Goal: Task Accomplishment & Management: Use online tool/utility

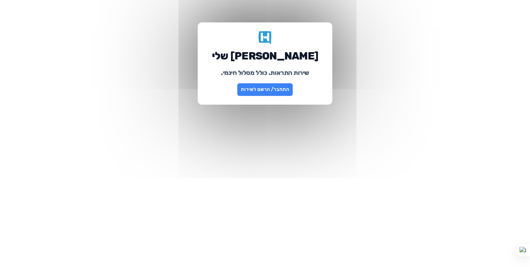
click at [271, 91] on link "התחבר/ הרשם לשירות" at bounding box center [264, 89] width 55 height 13
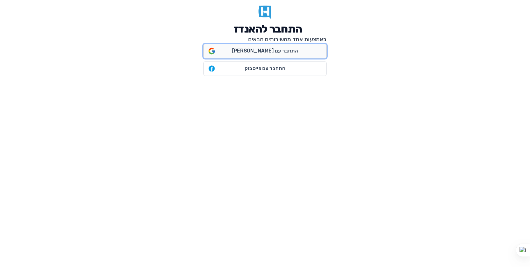
click at [269, 44] on span "התחבר עם [PERSON_NAME]" at bounding box center [265, 51] width 123 height 14
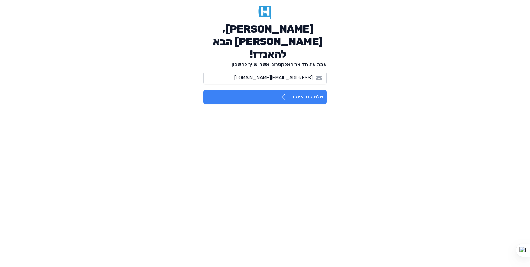
click at [276, 90] on button "שלח קוד אימות" at bounding box center [264, 97] width 123 height 14
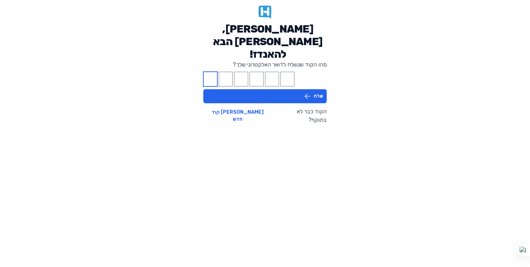
click at [208, 72] on input "Please enter OTP character 1" at bounding box center [210, 79] width 14 height 15
paste input "5"
type input "4"
type input "9"
type input "7"
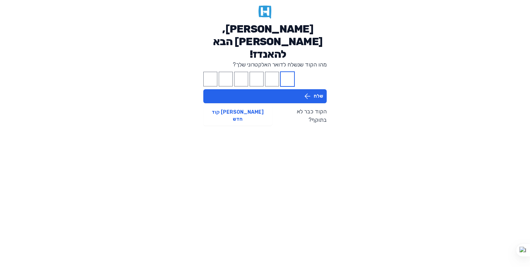
type input "3"
type input "7"
type input "5"
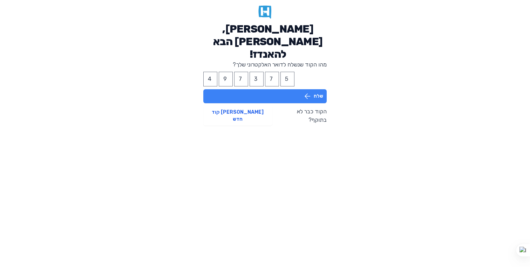
click at [294, 89] on button "שלח" at bounding box center [264, 96] width 123 height 14
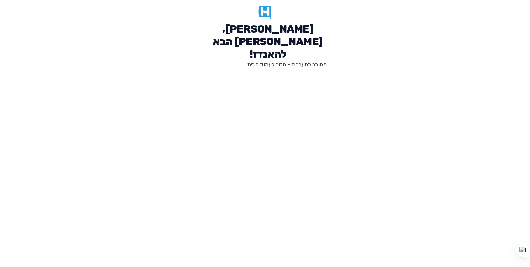
click at [277, 61] on link "חזור לעמוד הבית" at bounding box center [266, 64] width 39 height 7
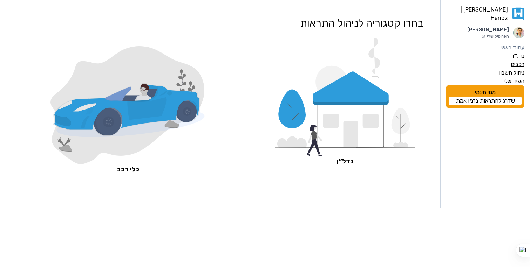
click at [519, 60] on label "רכבים" at bounding box center [517, 64] width 14 height 8
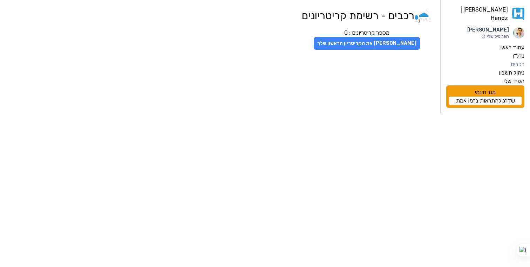
click at [386, 43] on button "צור את הקריטריון הראשון שלך" at bounding box center [367, 43] width 106 height 13
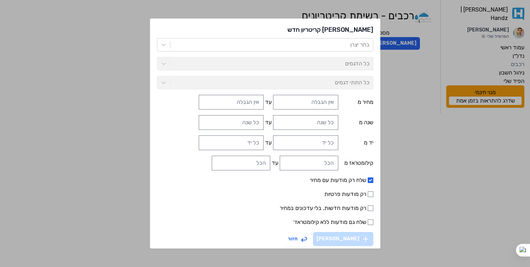
click at [456, 177] on div "צור קריטריון חדש בחר יצרן כל הדגמים כל התתי דגמים מחיר מ עד שנה מ עד יד מ עד קי…" at bounding box center [265, 133] width 530 height 267
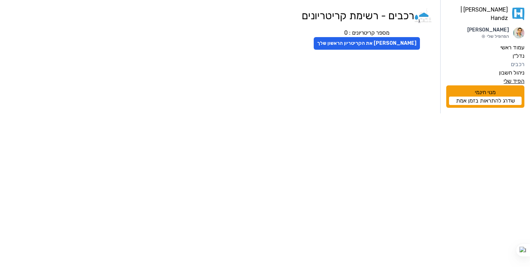
click at [511, 77] on label "הפיד שלי" at bounding box center [513, 81] width 21 height 8
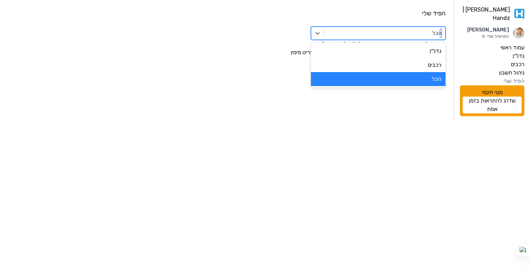
click at [434, 30] on div at bounding box center [385, 33] width 114 height 10
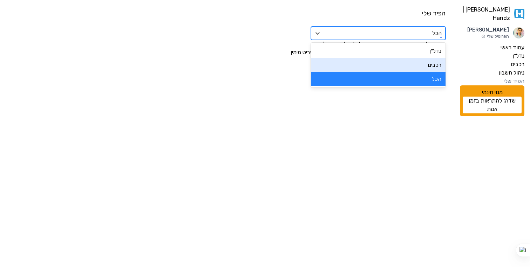
click at [429, 64] on div "רכבים" at bounding box center [378, 65] width 135 height 14
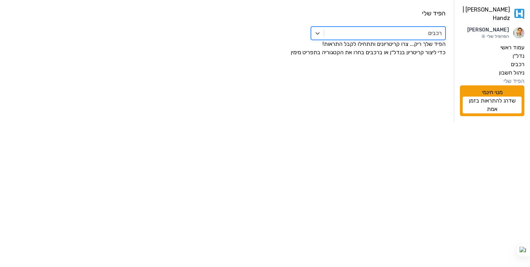
click at [439, 34] on div at bounding box center [385, 33] width 114 height 10
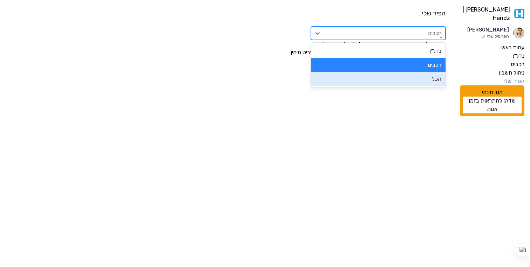
click at [431, 79] on div "הכל" at bounding box center [378, 79] width 135 height 14
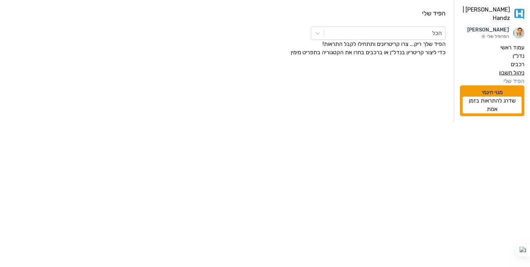
click at [518, 70] on label "ניהול חשבון" at bounding box center [512, 73] width 26 height 8
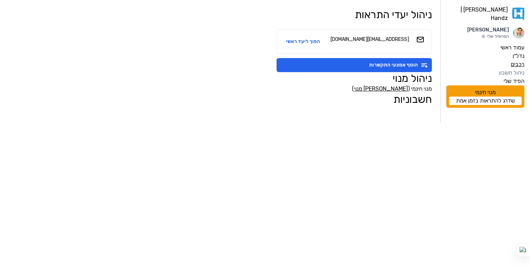
click at [518, 62] on label "רכבים" at bounding box center [517, 64] width 14 height 8
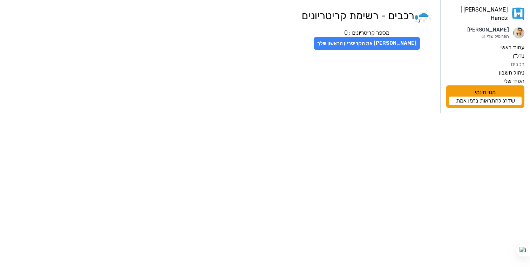
click at [391, 43] on button "צור את הקריטריון הראשון שלך" at bounding box center [367, 43] width 106 height 13
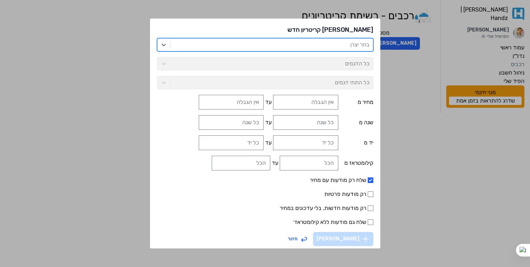
click at [338, 44] on div at bounding box center [272, 45] width 196 height 10
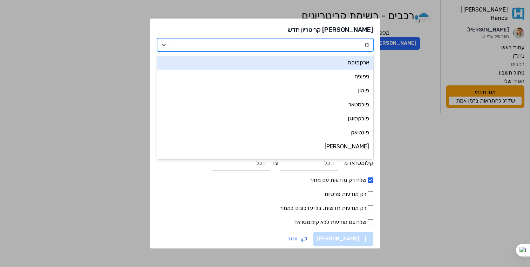
type input "פול"
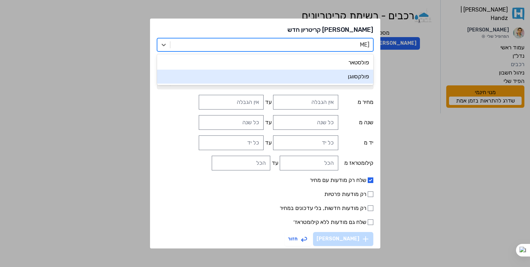
click at [337, 79] on div "פולקסווגן" at bounding box center [265, 77] width 216 height 14
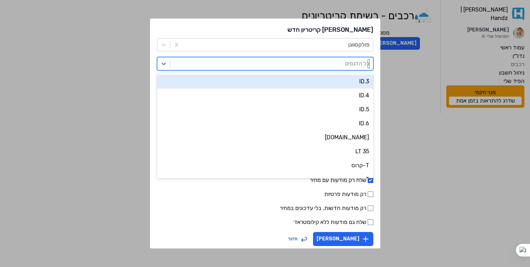
click at [340, 64] on div at bounding box center [272, 64] width 196 height 10
type input "ס"
type input "טי"
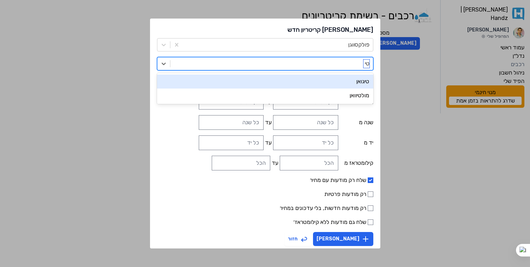
click at [344, 83] on div "טיגואן" at bounding box center [265, 82] width 216 height 14
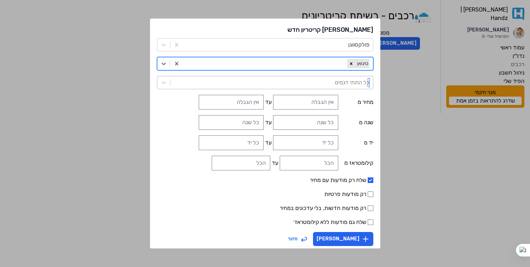
click at [332, 84] on div at bounding box center [272, 83] width 196 height 10
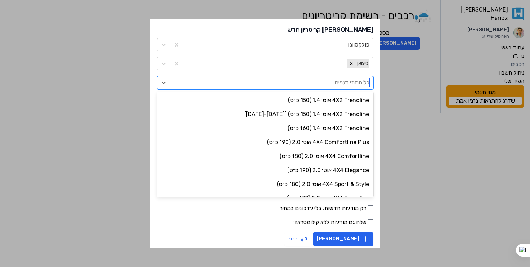
scroll to position [92, 0]
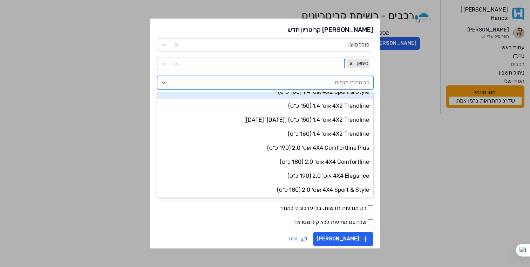
click at [299, 63] on div at bounding box center [265, 64] width 159 height 10
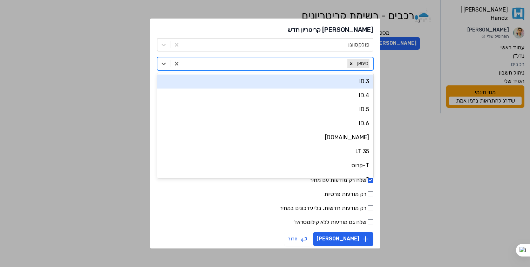
click at [285, 34] on div "צור קריטריון חדש פולקסווגן ID.3, 1 of 32. 32 results available. Use Up and Down…" at bounding box center [265, 134] width 230 height 231
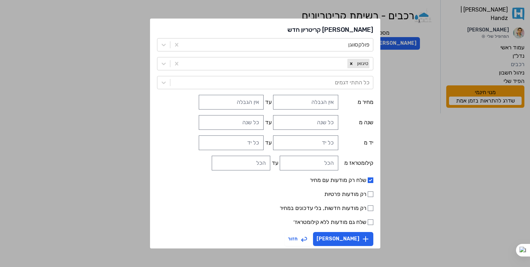
scroll to position [4, 0]
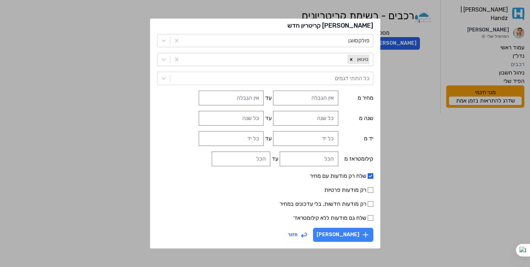
click at [338, 233] on button "צור קריטריון" at bounding box center [343, 235] width 60 height 14
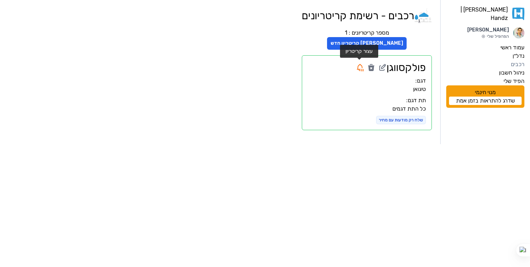
click at [359, 69] on icon at bounding box center [359, 69] width 1 height 1
click at [382, 70] on icon at bounding box center [382, 67] width 8 height 8
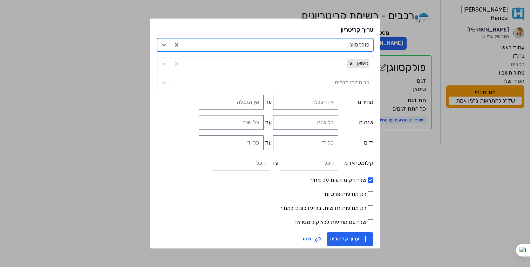
click at [337, 180] on label "שלח רק מודעות עם מחיר" at bounding box center [265, 180] width 216 height 8
click at [368, 180] on input "שלח רק מודעות עם מחיר" at bounding box center [371, 181] width 6 height 6
checkbox input "false"
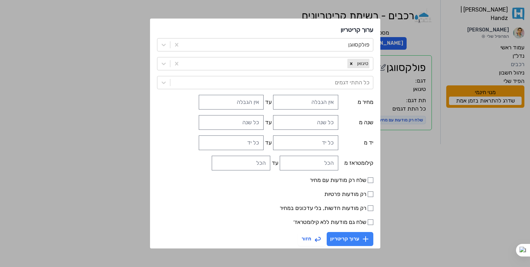
click at [343, 244] on button "ערוך קריטריון" at bounding box center [350, 239] width 47 height 14
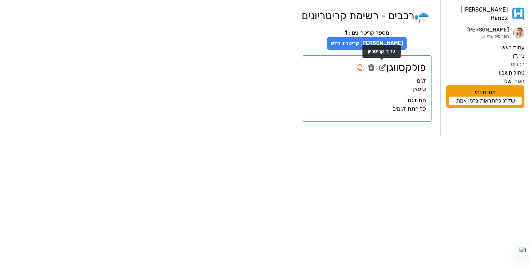
click at [353, 43] on button "צור קריטריון חדש" at bounding box center [367, 43] width 80 height 13
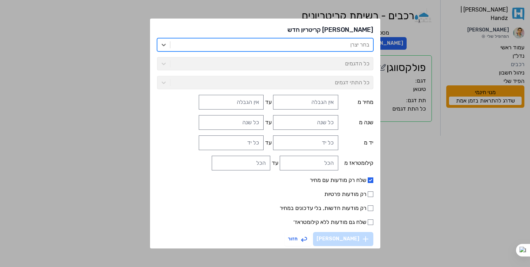
click at [334, 43] on div at bounding box center [272, 45] width 196 height 10
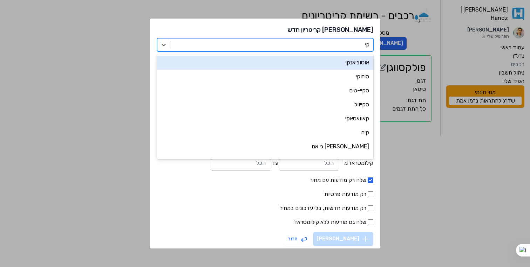
type input "קיה"
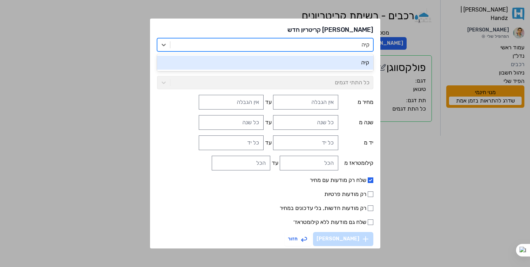
click at [333, 62] on div "קיה" at bounding box center [265, 63] width 216 height 14
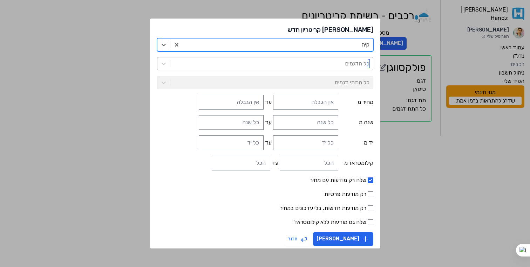
click at [334, 62] on div at bounding box center [272, 64] width 196 height 10
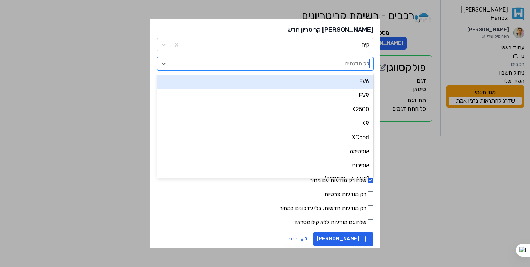
type input "סו"
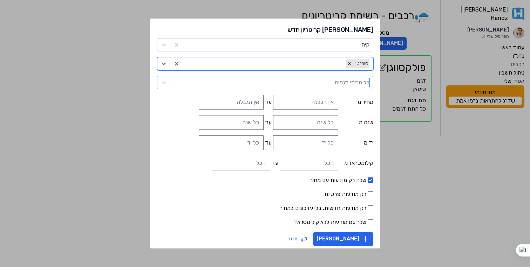
click at [336, 83] on div at bounding box center [272, 83] width 196 height 10
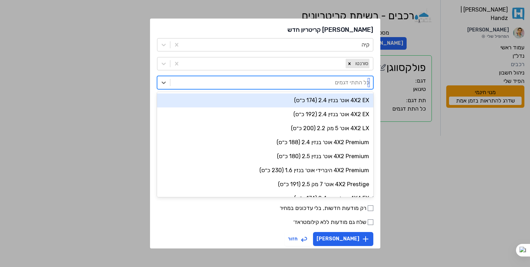
click at [336, 83] on div at bounding box center [272, 83] width 196 height 10
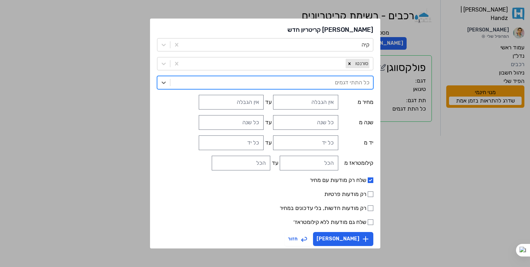
click at [351, 180] on label "שלח רק מודעות עם מחיר" at bounding box center [265, 180] width 216 height 8
click at [368, 180] on input "שלח רק מודעות עם מחיר" at bounding box center [371, 181] width 6 height 6
checkbox input "false"
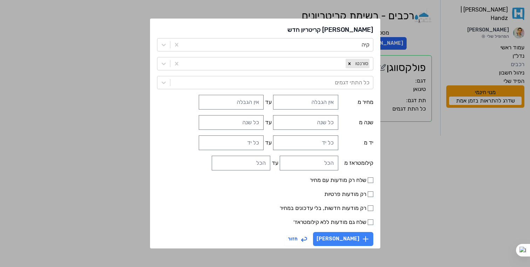
click at [347, 239] on button "צור קריטריון" at bounding box center [343, 239] width 60 height 14
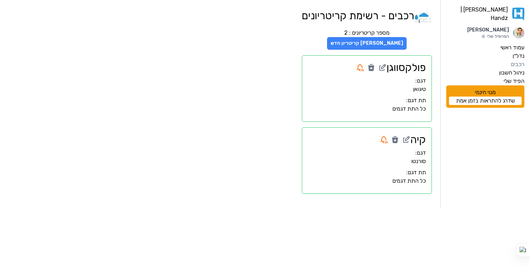
click at [360, 42] on button "צור קריטריון חדש" at bounding box center [367, 43] width 80 height 13
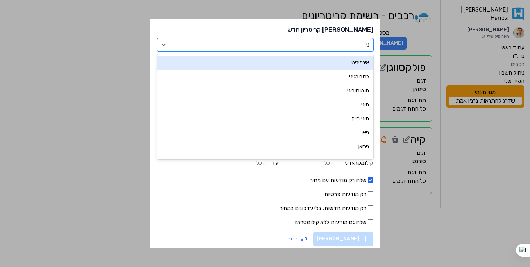
type input "ניס"
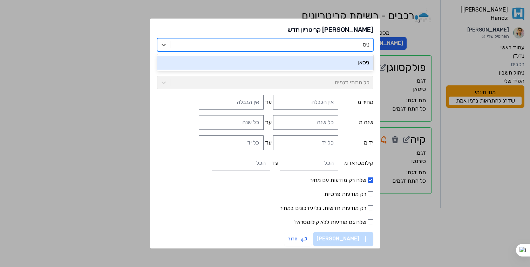
click at [345, 64] on div "ניסאן" at bounding box center [265, 63] width 216 height 14
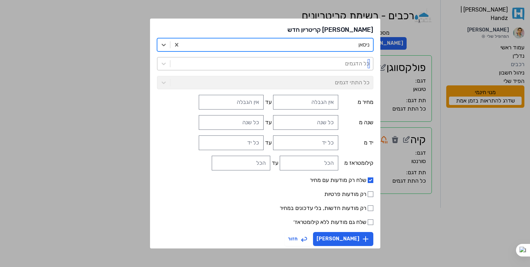
click at [341, 61] on div at bounding box center [272, 64] width 196 height 10
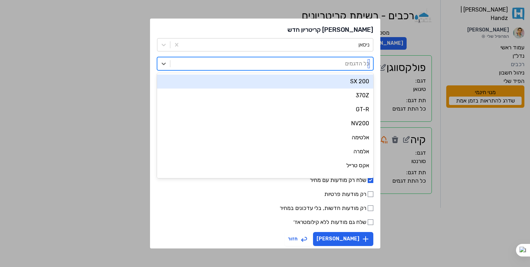
type input "x"
type input "אק"
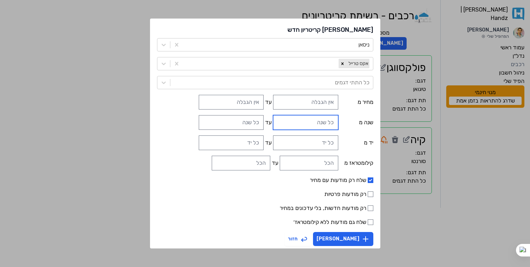
click at [306, 126] on input "שנה מ" at bounding box center [305, 122] width 65 height 15
type input "2020"
click at [352, 181] on label "שלח רק מודעות עם מחיר" at bounding box center [265, 180] width 216 height 8
click at [368, 181] on input "שלח רק מודעות עם מחיר" at bounding box center [371, 181] width 6 height 6
checkbox input "false"
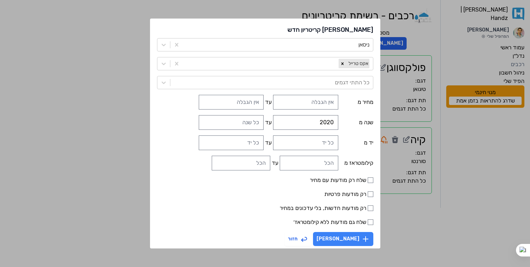
click at [361, 238] on icon "button" at bounding box center [365, 239] width 8 height 8
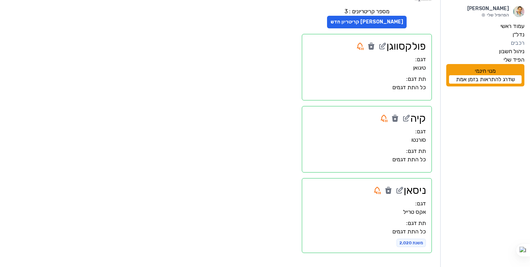
scroll to position [0, 0]
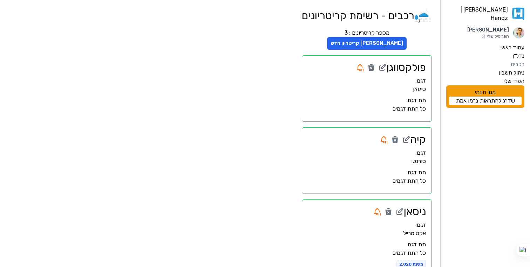
click at [504, 43] on label "עמוד ראשי" at bounding box center [512, 47] width 24 height 8
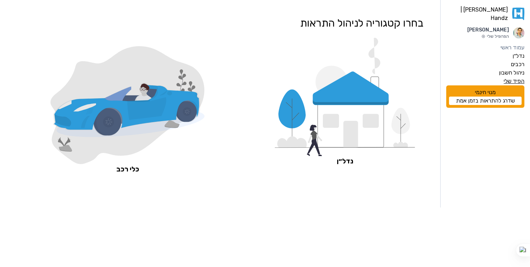
click at [508, 79] on label "הפיד שלי" at bounding box center [513, 81] width 21 height 8
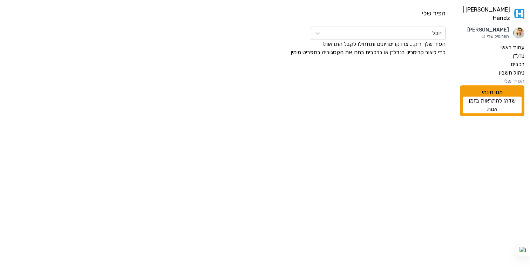
click at [512, 43] on label "עמוד ראשי" at bounding box center [512, 47] width 24 height 8
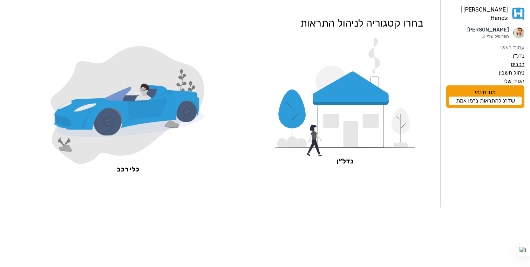
click at [513, 61] on label "רכבים" at bounding box center [517, 64] width 14 height 8
